Goal: Answer question/provide support: Share knowledge or assist other users

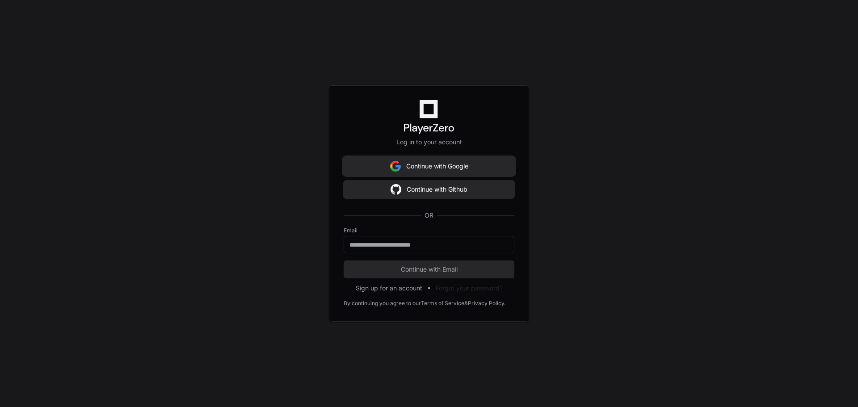
click at [451, 163] on button "Continue with Google" at bounding box center [428, 166] width 171 height 18
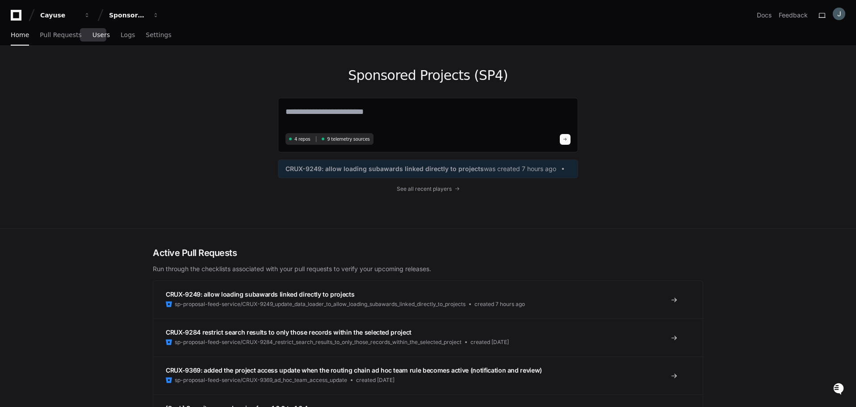
click at [92, 38] on span "Users" at bounding box center [100, 34] width 17 height 5
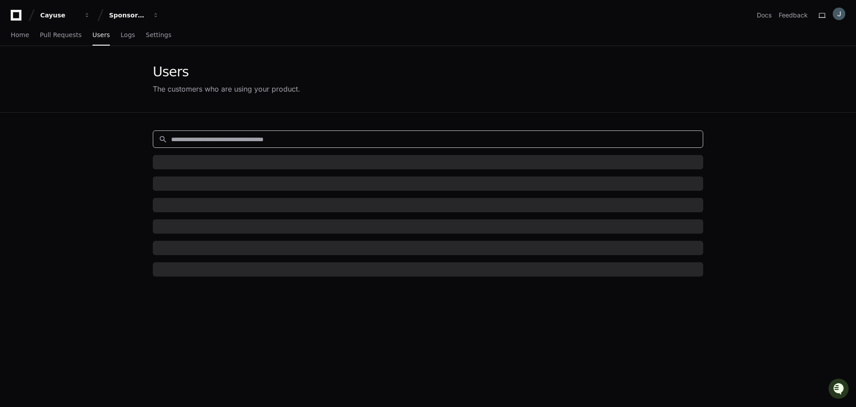
click at [212, 139] on input at bounding box center [434, 139] width 526 height 9
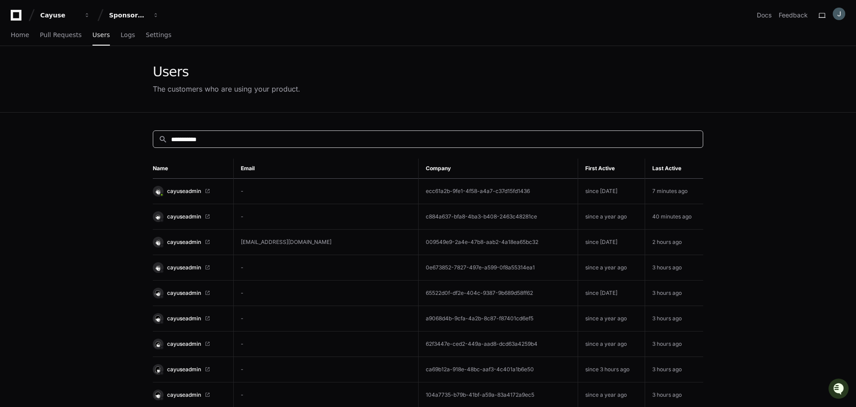
type input "**********"
click at [180, 191] on span "cayuseadmin" at bounding box center [184, 191] width 34 height 7
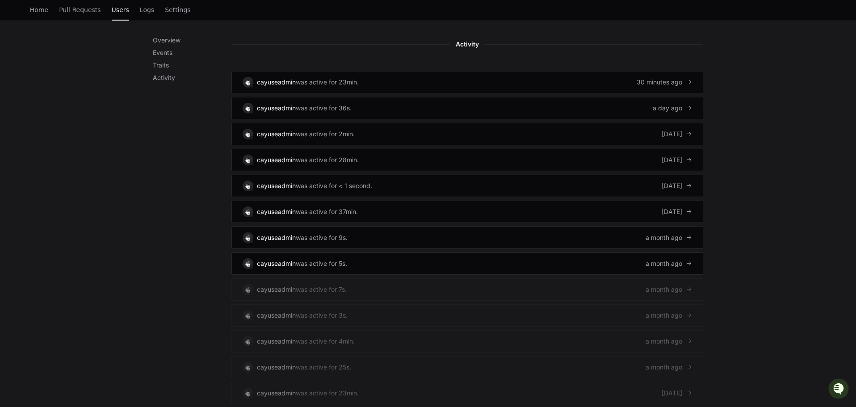
scroll to position [486, 0]
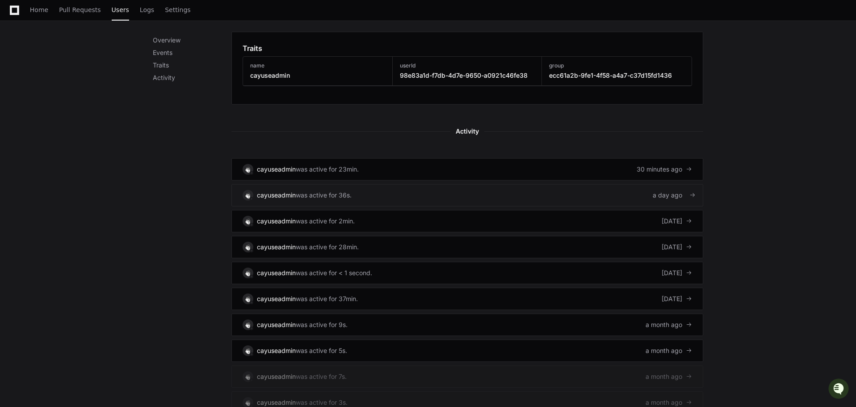
click at [410, 193] on link "cayuseadmin was active for 36s. a day ago" at bounding box center [467, 195] width 472 height 22
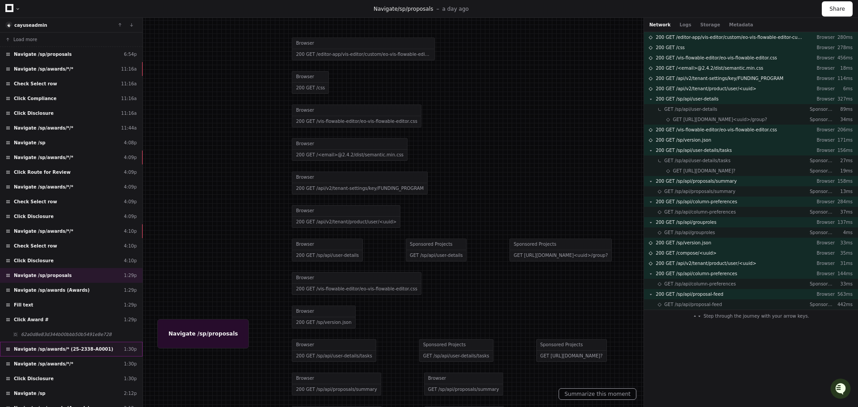
click at [92, 352] on span "Navigate /sp/awards/* (25-2338-A0001)" at bounding box center [63, 349] width 99 height 7
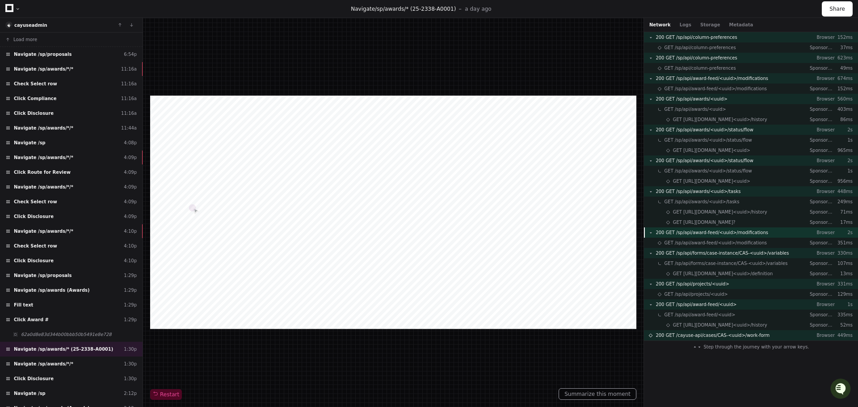
click at [706, 230] on span "200 GET /sp/api/award-feed/<uuid>/modifications" at bounding box center [711, 232] width 113 height 7
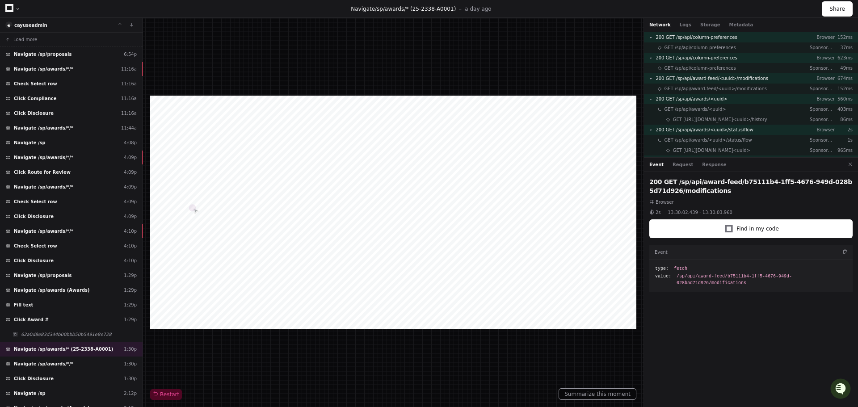
click at [700, 160] on div "Event Request Response" at bounding box center [751, 165] width 214 height 14
click at [705, 166] on button "Response" at bounding box center [714, 164] width 24 height 7
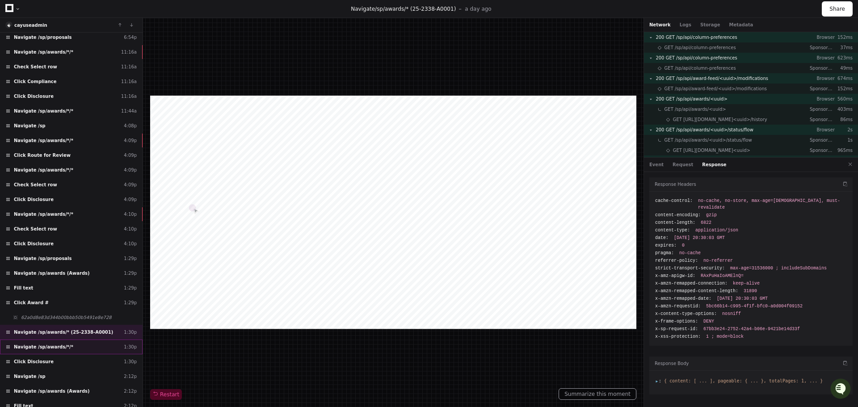
scroll to position [45, 0]
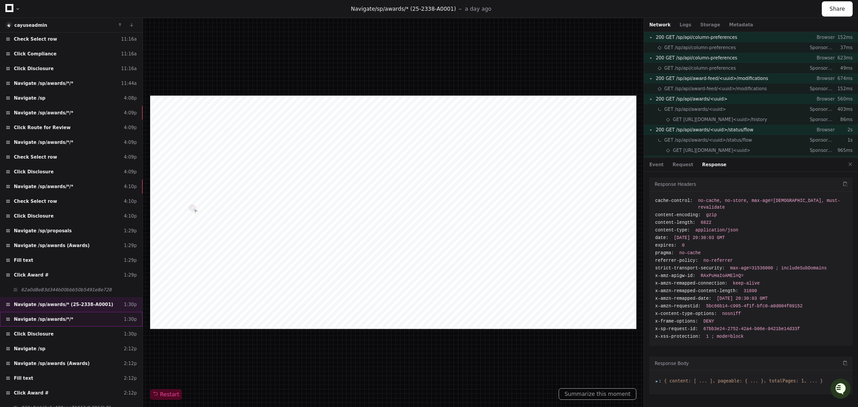
click at [79, 321] on div "Navigate /sp/awards/*/* 1:30p" at bounding box center [71, 319] width 142 height 15
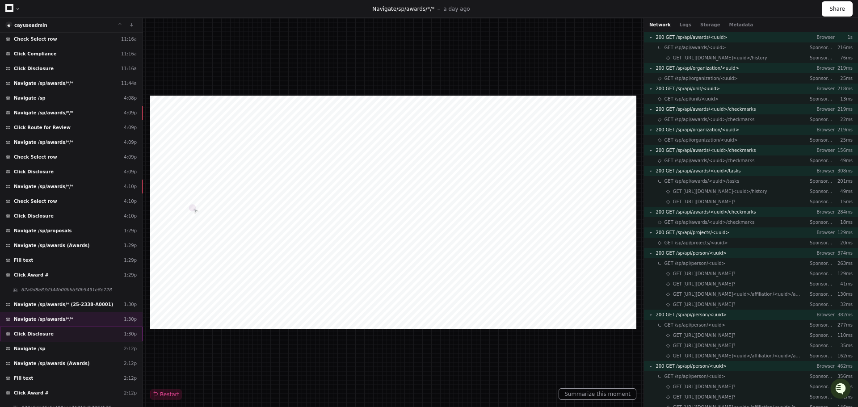
click at [71, 331] on div "Click Disclosure 1:30p" at bounding box center [71, 333] width 142 height 15
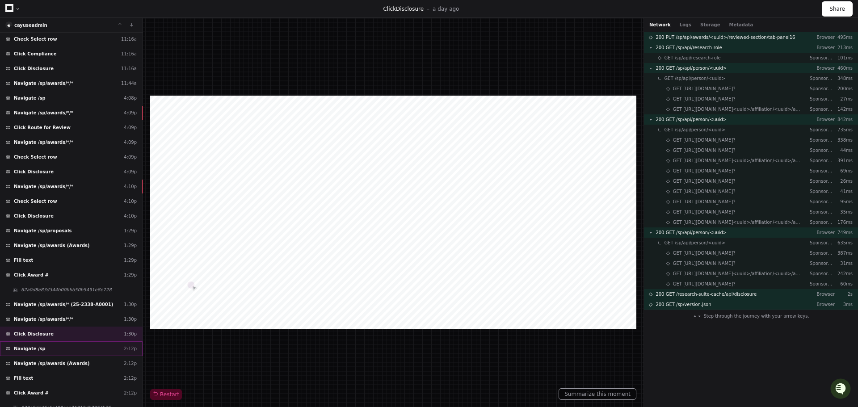
click at [79, 348] on div "Navigate /sp 2:12p" at bounding box center [71, 348] width 142 height 15
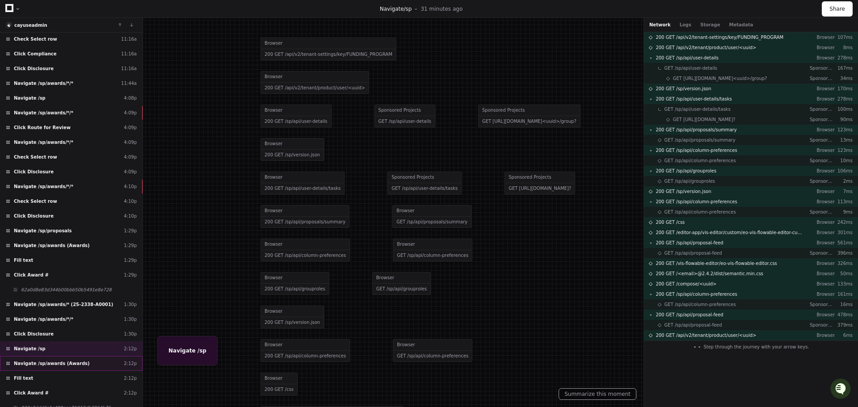
click at [81, 365] on div "Navigate /sp/awards (Awards) 2:12p" at bounding box center [71, 363] width 142 height 15
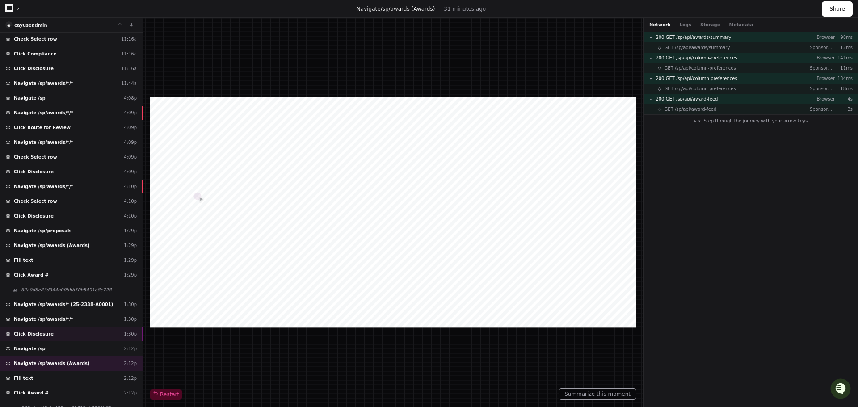
click at [88, 335] on div "Click Disclosure 1:30p" at bounding box center [71, 333] width 142 height 15
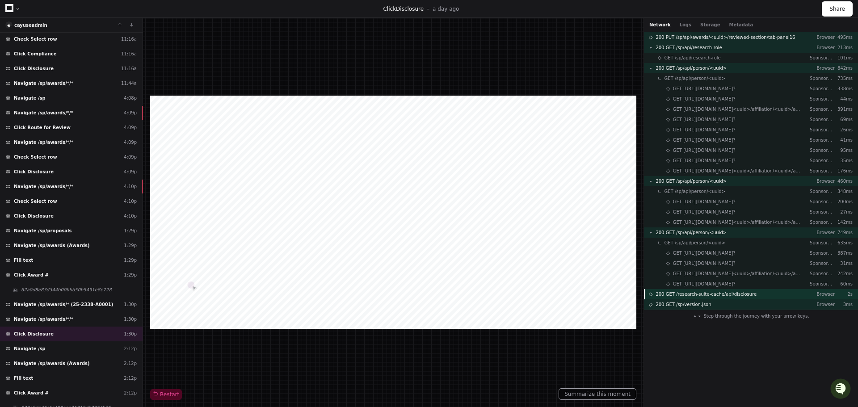
click at [718, 294] on span "200 GET /research-suite-cache/api/disclosure" at bounding box center [705, 294] width 101 height 7
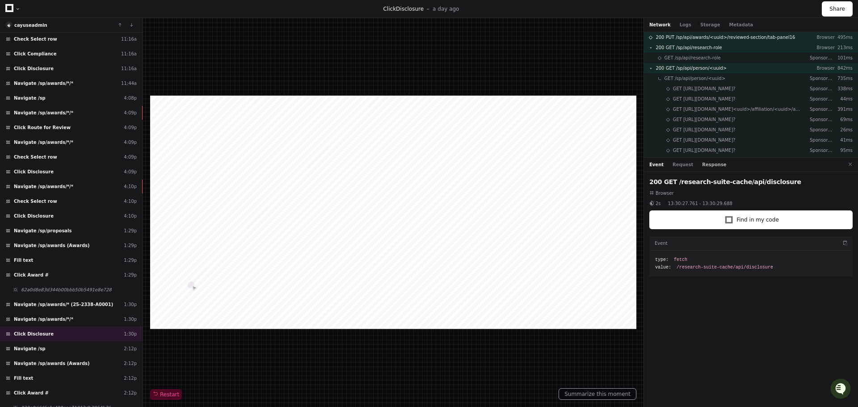
click at [703, 166] on button "Response" at bounding box center [714, 164] width 24 height 7
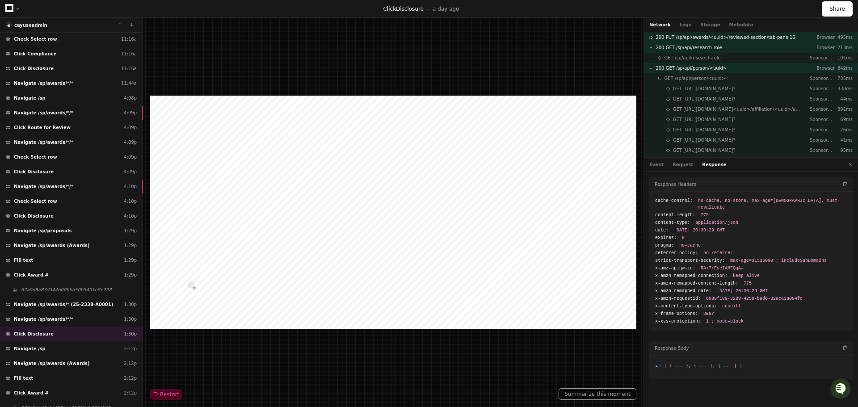
click at [655, 363] on span ":" at bounding box center [658, 365] width 6 height 5
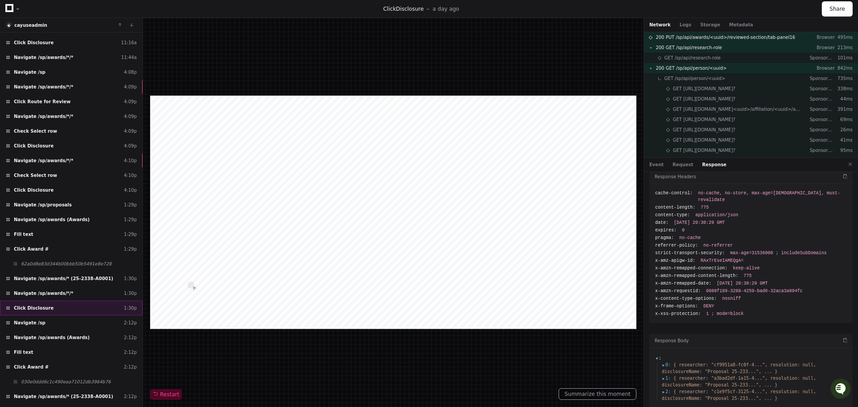
scroll to position [89, 0]
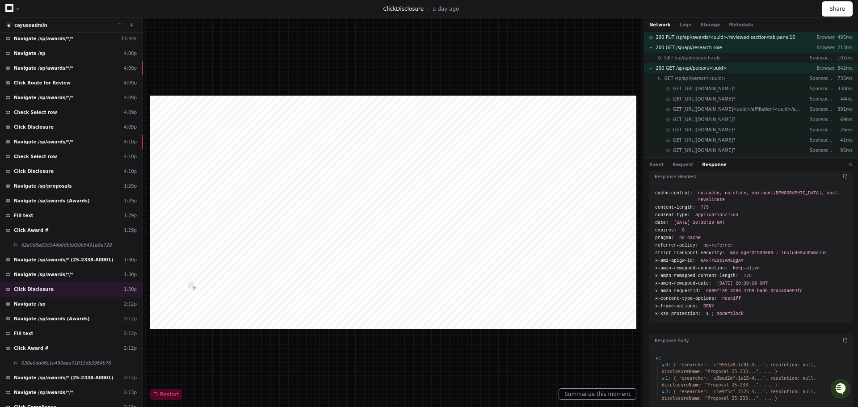
click at [663, 361] on span "0 :" at bounding box center [665, 364] width 9 height 7
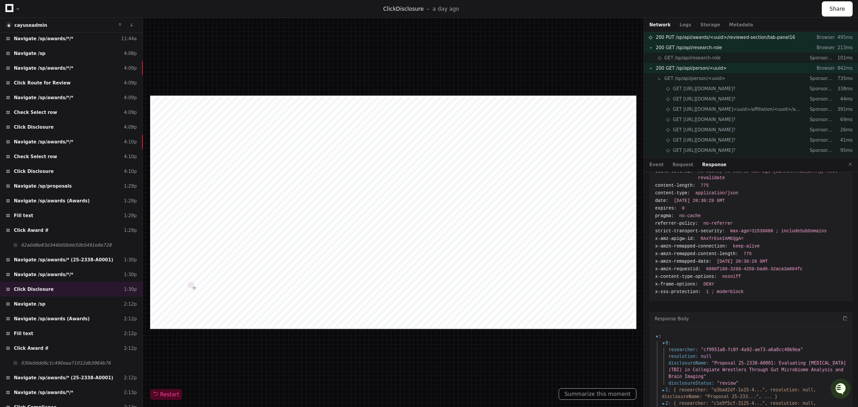
scroll to position [41, 0]
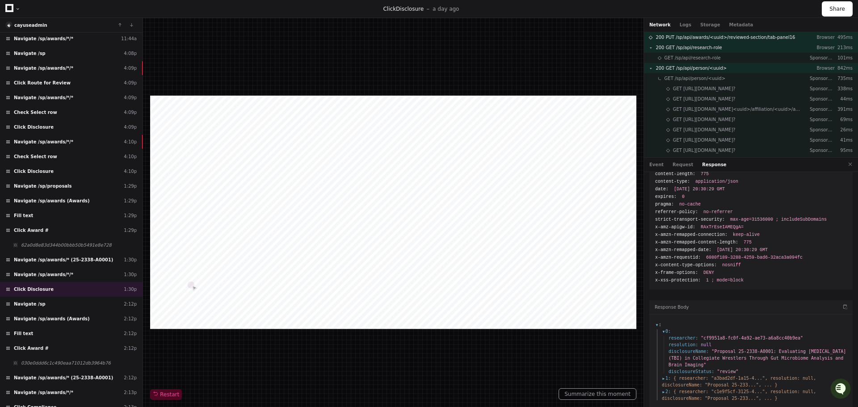
click at [662, 375] on span "1 :" at bounding box center [665, 378] width 9 height 7
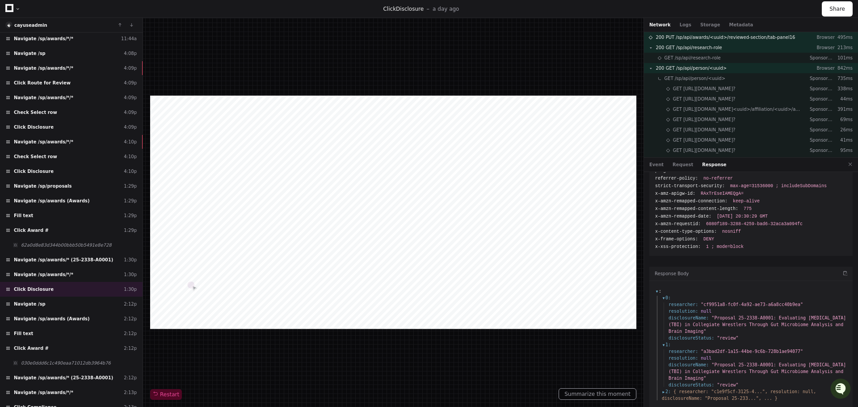
click at [664, 388] on span "2 :" at bounding box center [665, 391] width 9 height 7
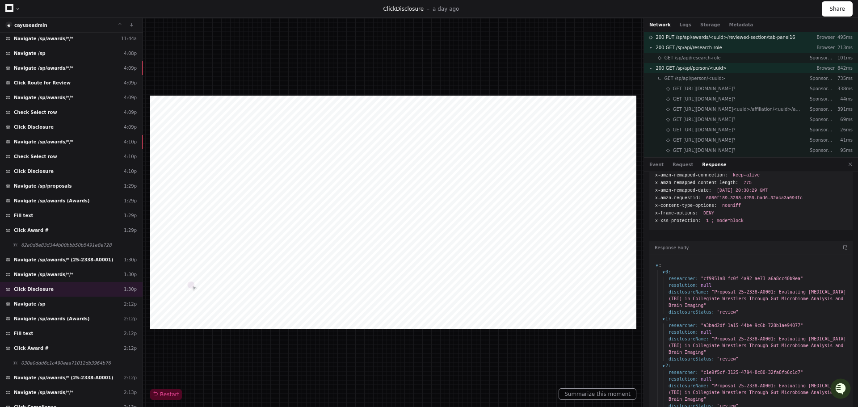
scroll to position [108, 0]
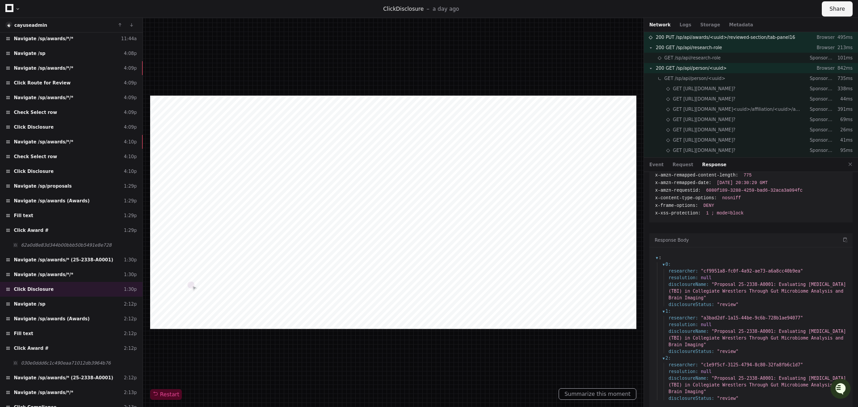
click at [836, 9] on button "Share" at bounding box center [836, 8] width 31 height 15
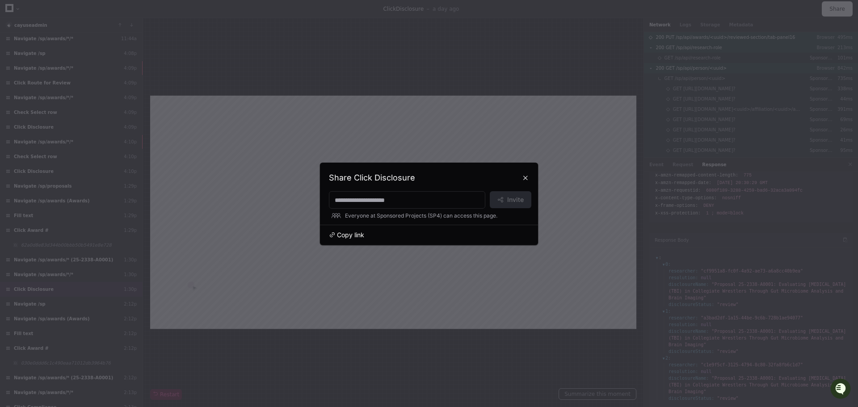
click at [354, 234] on span "Copy link" at bounding box center [350, 234] width 27 height 9
click at [529, 176] on button at bounding box center [525, 178] width 14 height 14
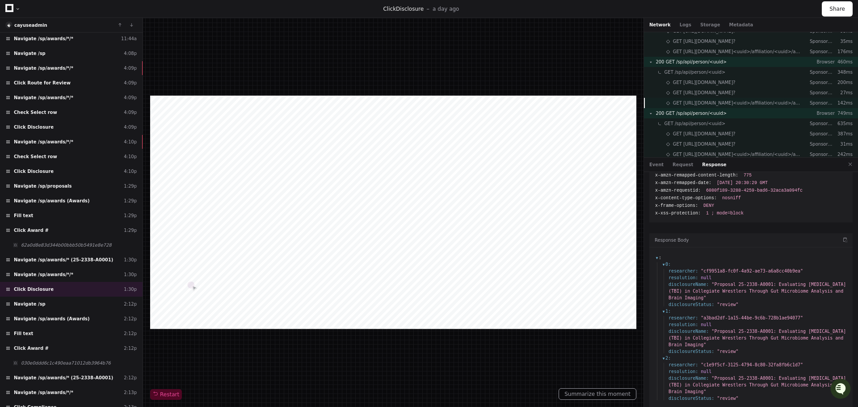
scroll to position [167, 0]
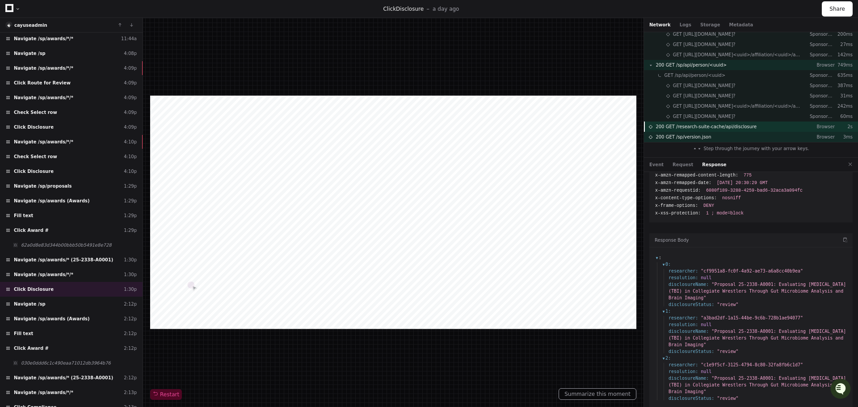
click at [728, 126] on span "200 GET /research-suite-cache/api/disclosure" at bounding box center [705, 126] width 101 height 7
click at [99, 289] on div "Click Disclosure 1:30p" at bounding box center [71, 289] width 142 height 15
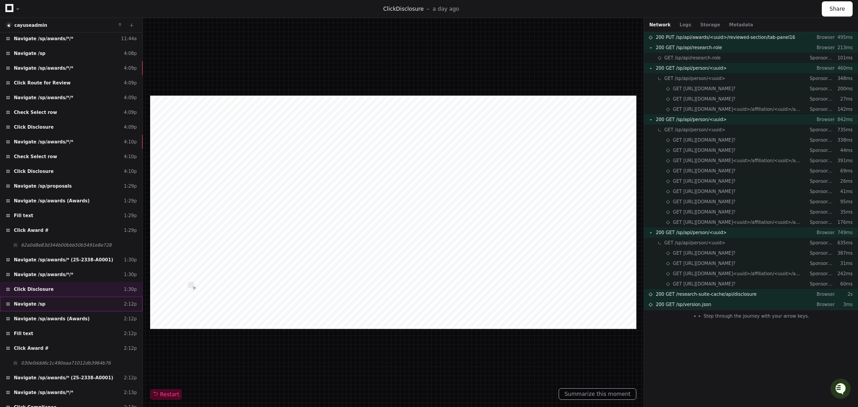
click at [66, 304] on div "Navigate /sp 2:12p" at bounding box center [71, 304] width 142 height 15
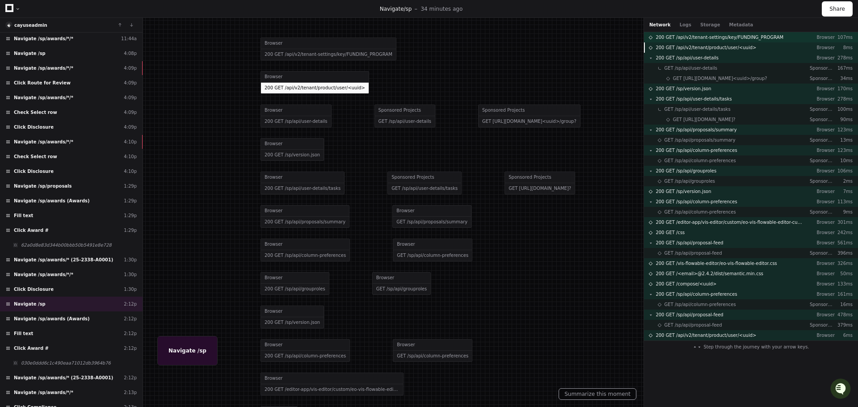
click at [713, 36] on span "200 GET /api/v2/tenant-settings/key/FUNDING_PROGRAM" at bounding box center [719, 37] width 128 height 7
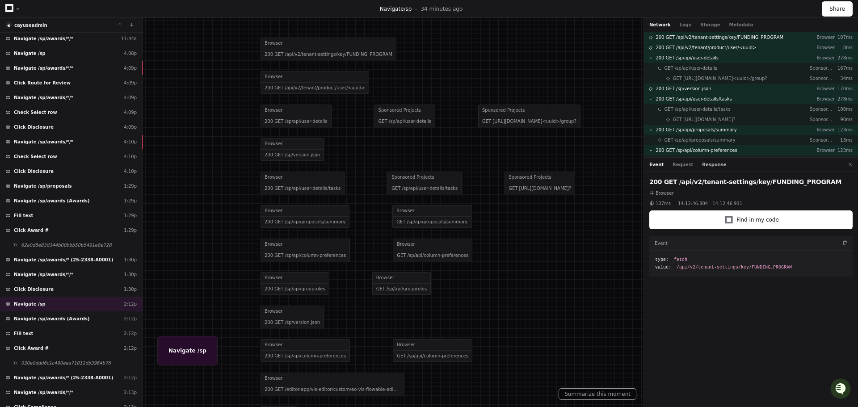
click at [702, 164] on button "Response" at bounding box center [714, 164] width 24 height 7
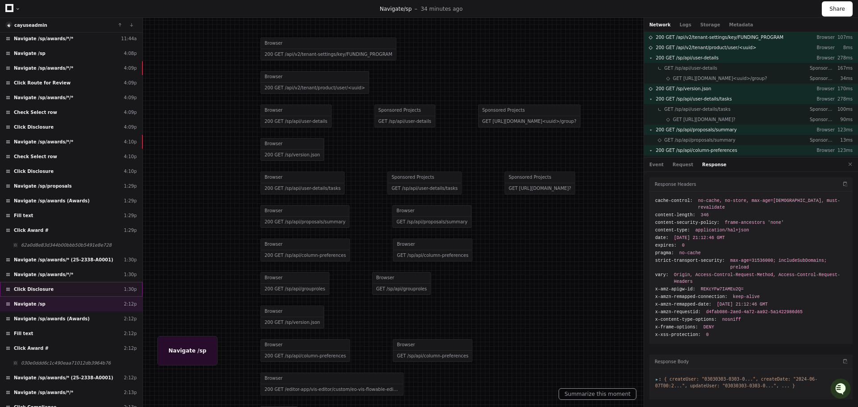
drag, startPoint x: 49, startPoint y: 289, endPoint x: 54, endPoint y: 289, distance: 5.4
click at [49, 288] on div "Click Disclosure 1:30p" at bounding box center [71, 289] width 142 height 15
